Goal: Navigation & Orientation: Find specific page/section

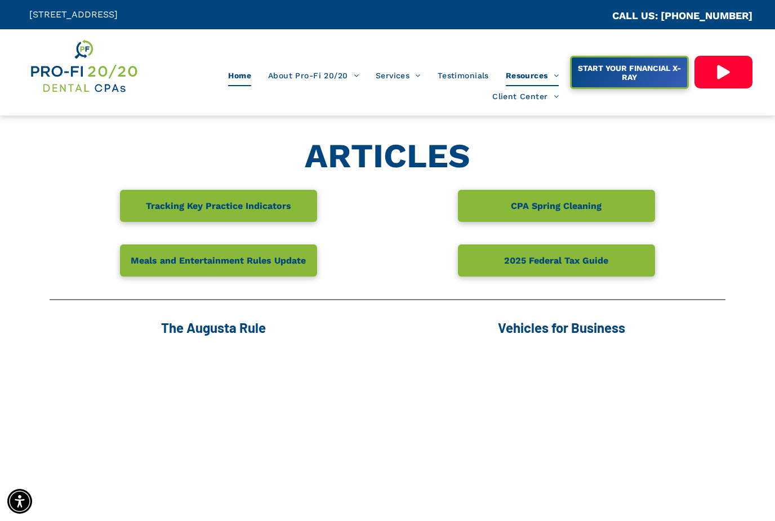
click at [240, 78] on span "Home" at bounding box center [239, 75] width 23 height 21
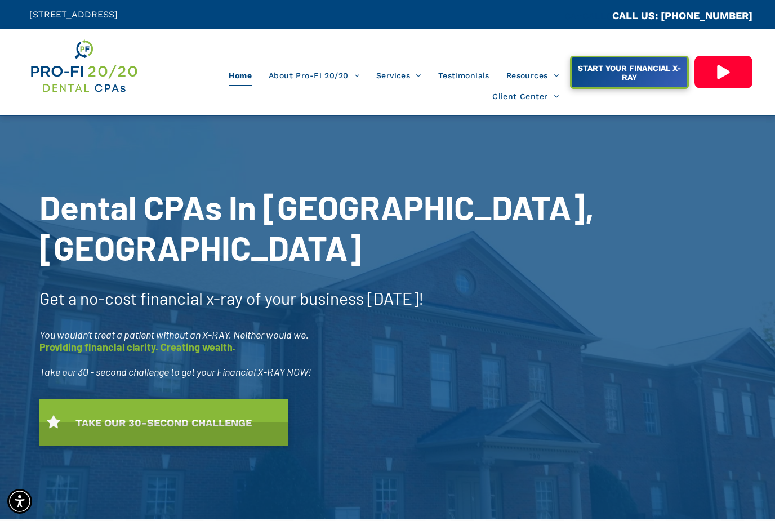
click at [730, 73] on icon at bounding box center [722, 72] width 35 height 16
click at [726, 72] on icon at bounding box center [723, 72] width 12 height 14
click at [16, 90] on div "Home About Pro-Fi 20/20 Our Process Meet Our Team Why A Dental CPA? Ideal Profi…" at bounding box center [387, 72] width 775 height 86
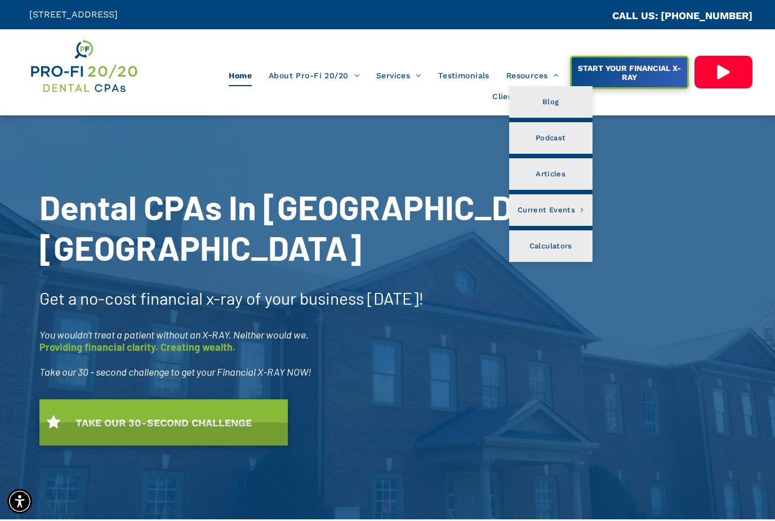
click at [29, 131] on div at bounding box center [387, 317] width 775 height 404
click at [559, 171] on span "Articles" at bounding box center [550, 174] width 30 height 15
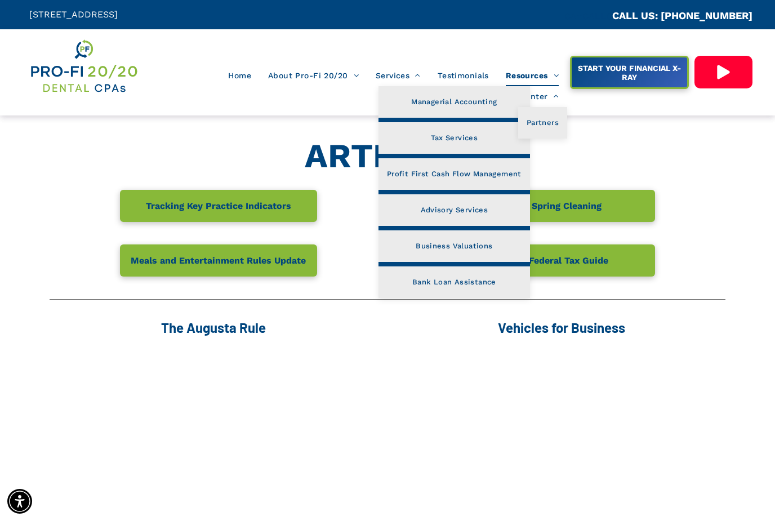
click at [718, 175] on div "ARTICLES" at bounding box center [388, 158] width 676 height 41
click at [242, 76] on span "Home" at bounding box center [239, 75] width 23 height 21
